Goal: Task Accomplishment & Management: Use online tool/utility

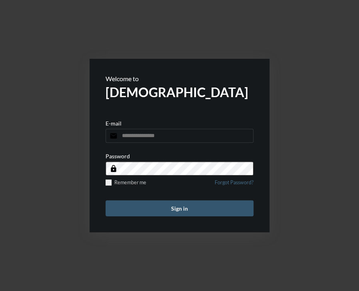
type input "**********"
click at [163, 208] on button "Sign in" at bounding box center [180, 208] width 148 height 16
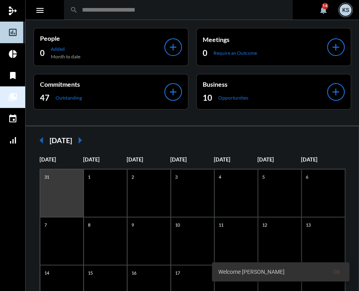
click at [11, 96] on mat-icon "collections_bookmark" at bounding box center [13, 97] width 10 height 10
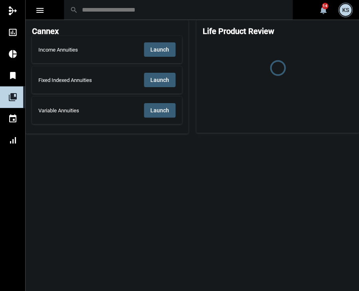
click at [160, 47] on span "Launch" at bounding box center [159, 49] width 19 height 6
